Goal: Task Accomplishment & Management: Manage account settings

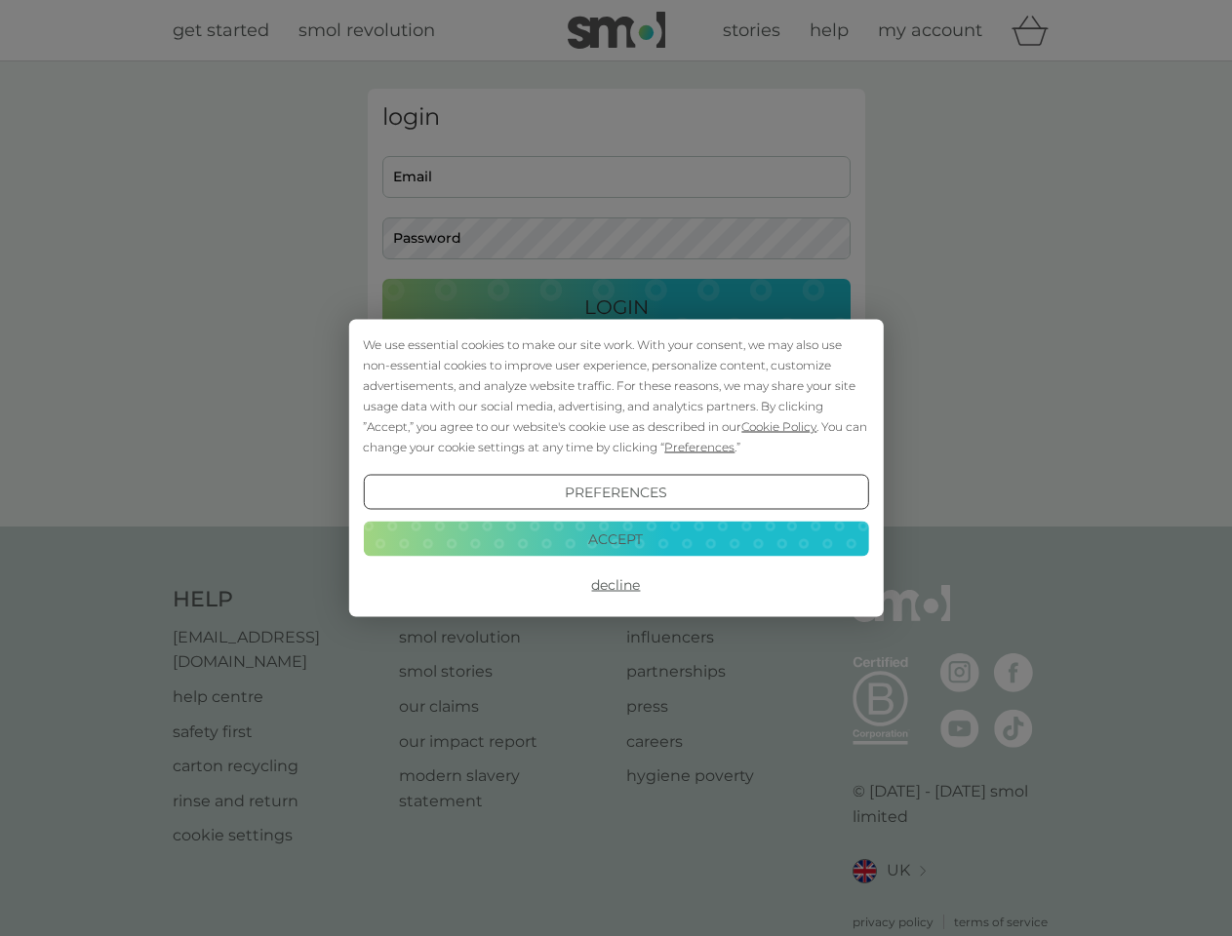
click at [779, 426] on span "Cookie Policy" at bounding box center [778, 426] width 75 height 15
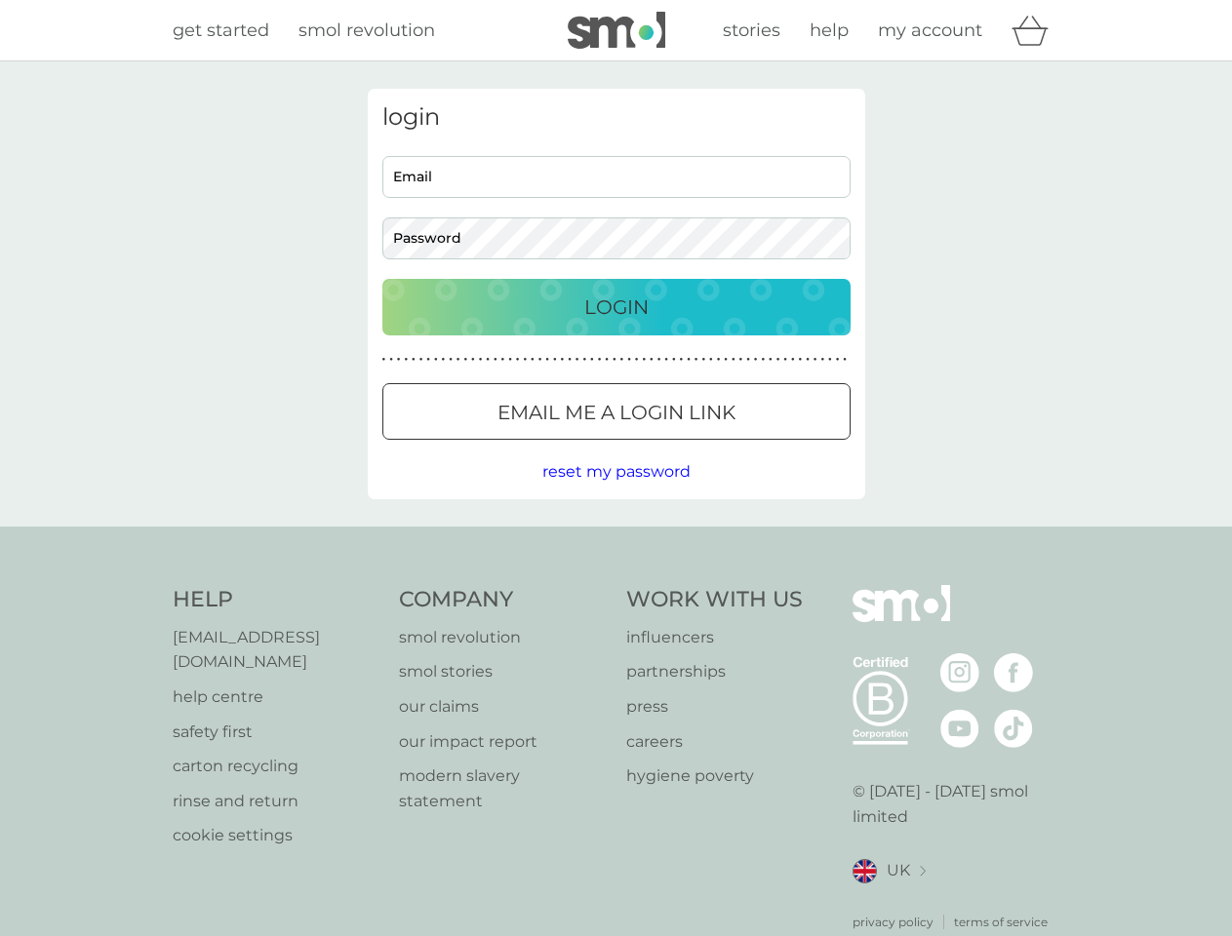
click at [697, 447] on div "login Email Password Login ● ● ● ● ● ● ● ● ● ● ● ● ● ● ● ● ● ● ● ● ● ● ● ● ● ● …" at bounding box center [616, 294] width 497 height 411
click at [615, 492] on div "login Email Password Login ● ● ● ● ● ● ● ● ● ● ● ● ● ● ● ● ● ● ● ● ● ● ● ● ● ● …" at bounding box center [616, 294] width 497 height 411
click at [615, 585] on div "Help [EMAIL_ADDRESS][DOMAIN_NAME] help centre safety first carton recycling rin…" at bounding box center [616, 758] width 887 height 346
click at [615, 538] on div "Help [EMAIL_ADDRESS][DOMAIN_NAME] help centre safety first carton recycling rin…" at bounding box center [616, 758] width 1232 height 463
